Goal: Task Accomplishment & Management: Use online tool/utility

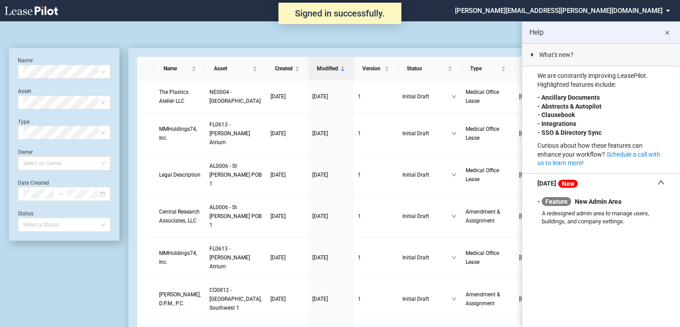
click at [669, 32] on md-icon "close" at bounding box center [667, 33] width 11 height 11
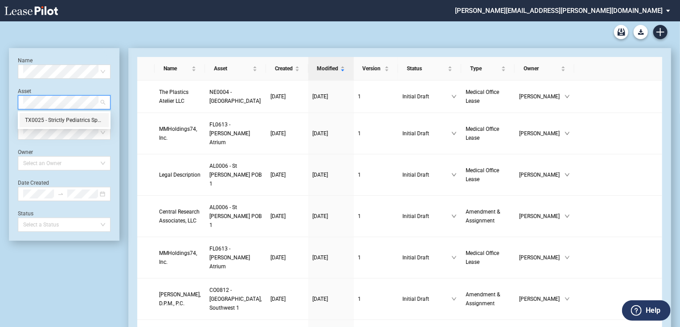
click at [81, 118] on div "TX0025 - Strictly Pediatrics Specialty Center" at bounding box center [64, 120] width 78 height 9
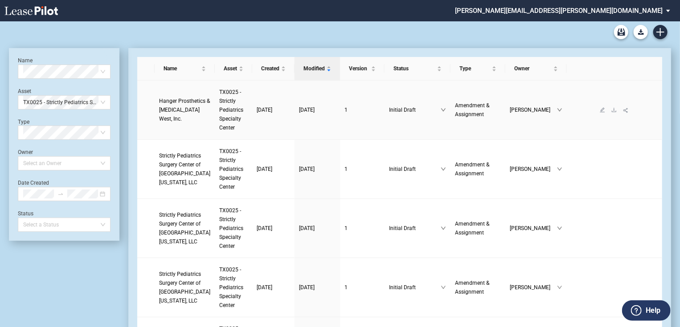
click at [170, 106] on span "Hanger Prosthetics & Orthotics West, Inc." at bounding box center [184, 110] width 51 height 24
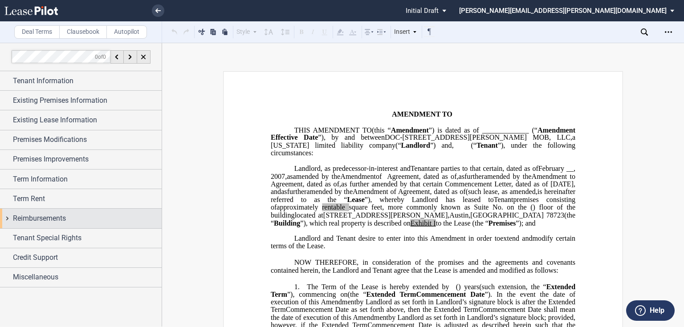
click at [8, 216] on div "Reimbursements" at bounding box center [81, 218] width 162 height 19
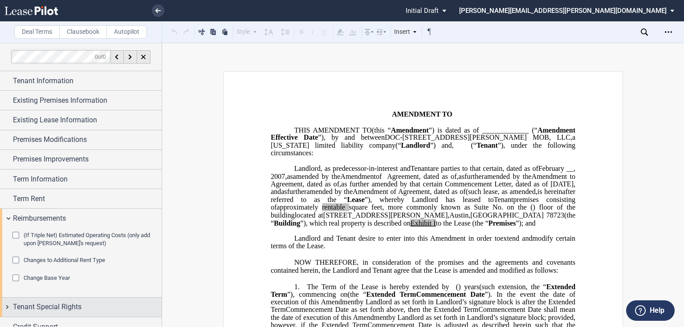
click at [5, 298] on div "Tenant Special Rights" at bounding box center [81, 307] width 162 height 19
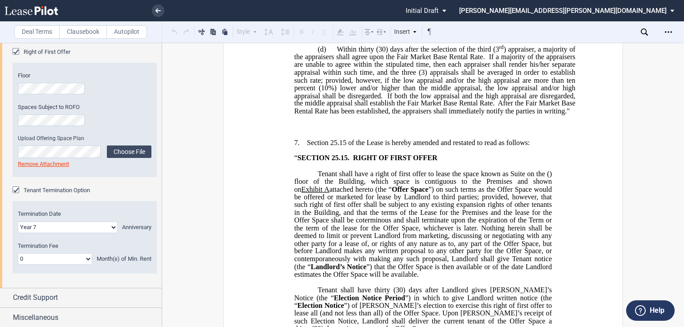
scroll to position [2316, 0]
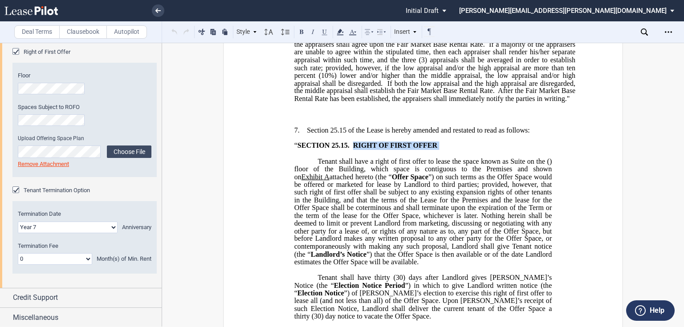
drag, startPoint x: 350, startPoint y: 135, endPoint x: 436, endPoint y: 132, distance: 86.0
click at [436, 142] on span "“ SECTION 25.15 . RIGHT OF FIRST OFFER" at bounding box center [366, 146] width 145 height 8
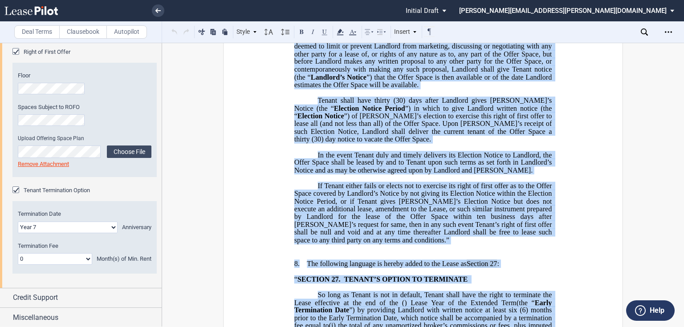
scroll to position [2574, 0]
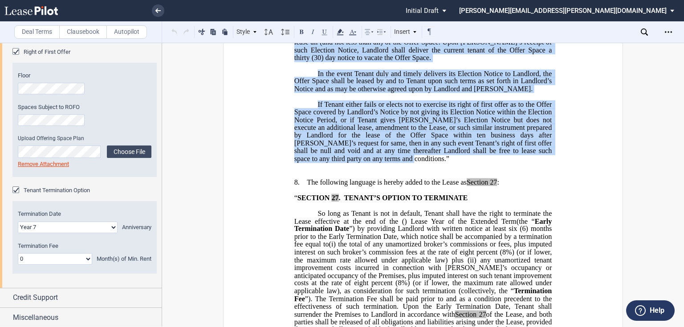
drag, startPoint x: 317, startPoint y: 80, endPoint x: 369, endPoint y: 148, distance: 85.1
click at [369, 148] on div "﻿ !!SET_LEVEL_0!! !!LEASE_LEVEL_1!! 7. Section 25.15 of the Lease is hereby ame…" at bounding box center [423, 15] width 305 height 311
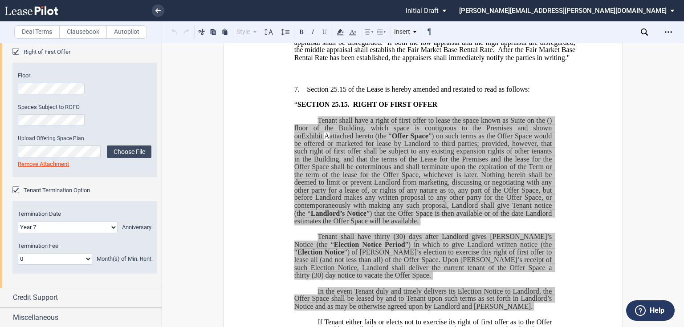
scroll to position [2289, 0]
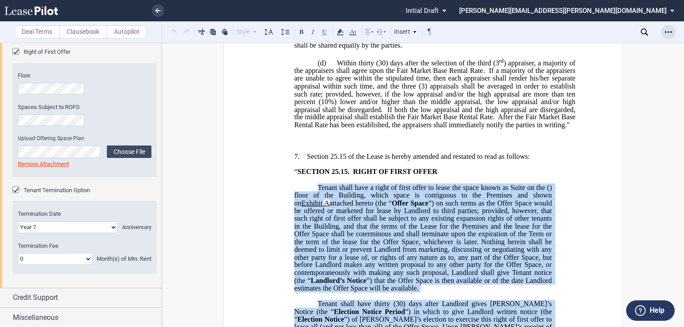
click at [668, 34] on icon "Open Lease options menu" at bounding box center [668, 32] width 7 height 7
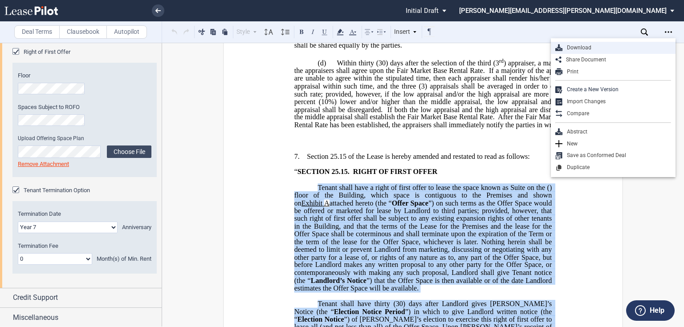
click at [589, 50] on div "Download" at bounding box center [616, 48] width 109 height 8
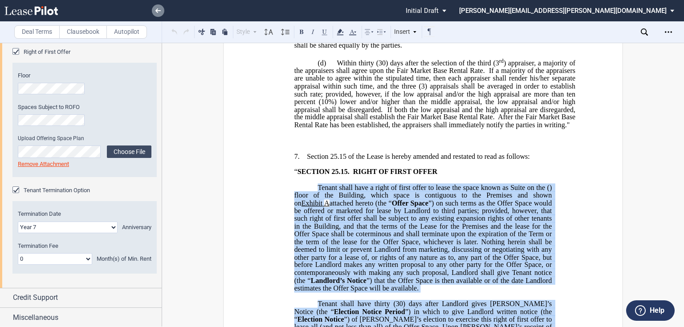
click at [158, 10] on icon at bounding box center [157, 10] width 5 height 4
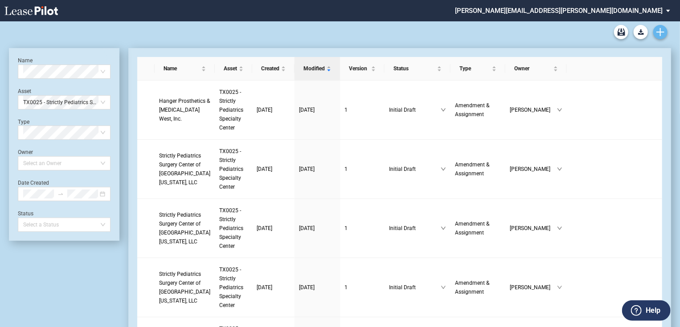
click at [663, 31] on icon "Create new document" at bounding box center [660, 32] width 8 height 8
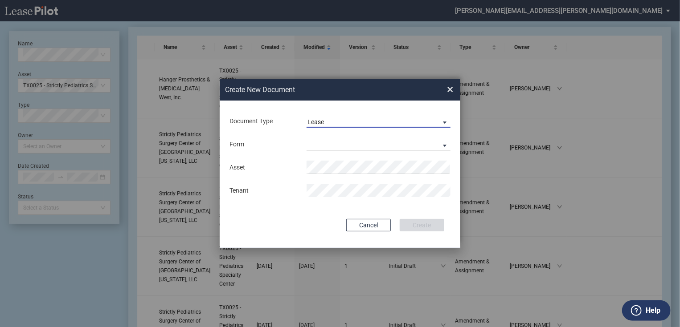
click at [444, 121] on span "Document Type: \aLease\a" at bounding box center [442, 122] width 11 height 9
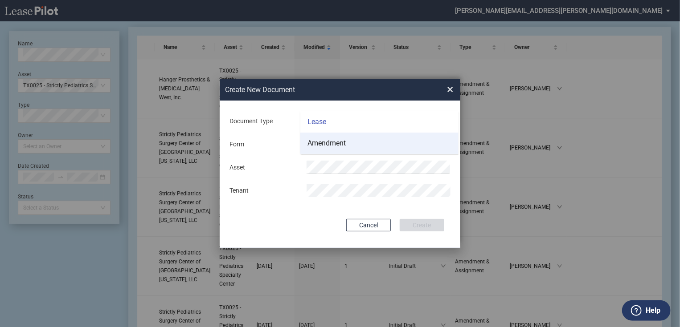
click at [340, 144] on div "Amendment" at bounding box center [326, 143] width 38 height 10
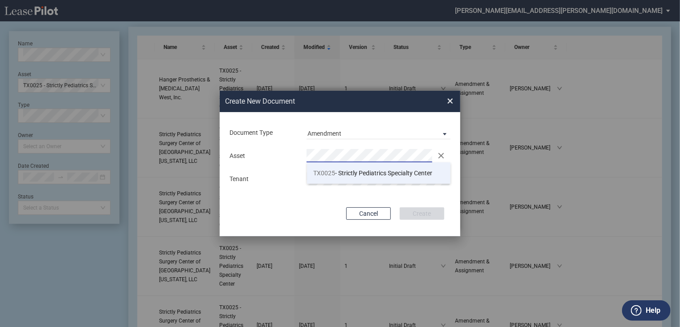
click at [354, 173] on span "TX0025 - Strictly Pediatrics Specialty Center" at bounding box center [373, 173] width 119 height 7
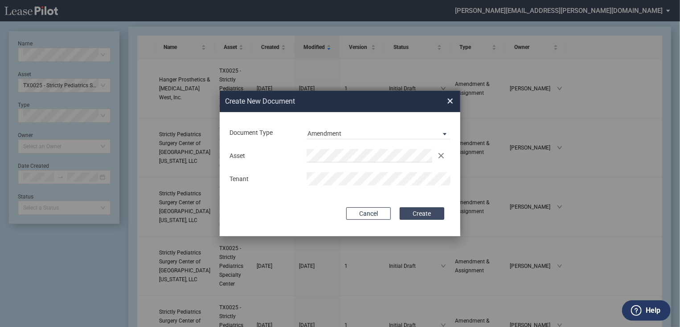
click at [430, 210] on button "Create" at bounding box center [421, 214] width 45 height 12
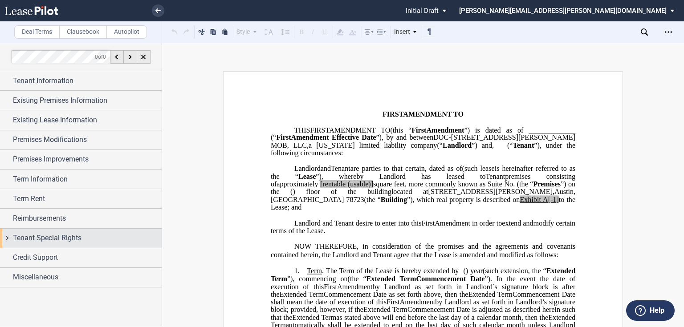
click at [40, 239] on span "Tenant Special Rights" at bounding box center [47, 238] width 69 height 11
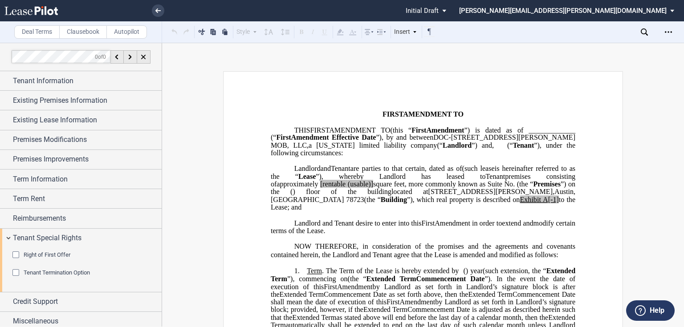
click at [36, 254] on span "Right of First Offer" at bounding box center [47, 255] width 47 height 7
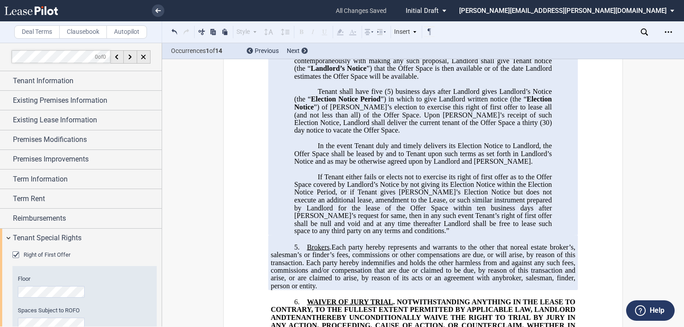
scroll to position [570, 0]
drag, startPoint x: 123, startPoint y: 30, endPoint x: 140, endPoint y: 40, distance: 19.6
click at [123, 30] on label "Autopilot" at bounding box center [126, 31] width 41 height 13
